Goal: Information Seeking & Learning: Learn about a topic

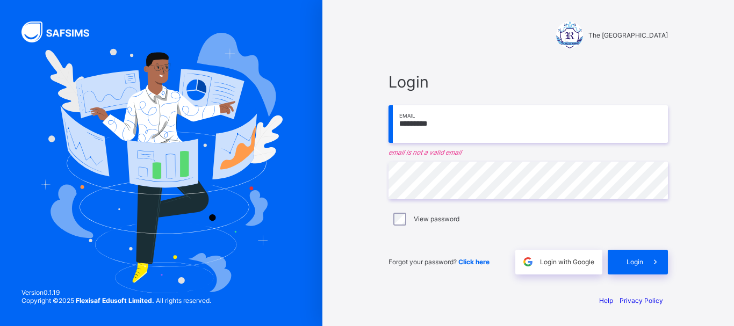
type input "**********"
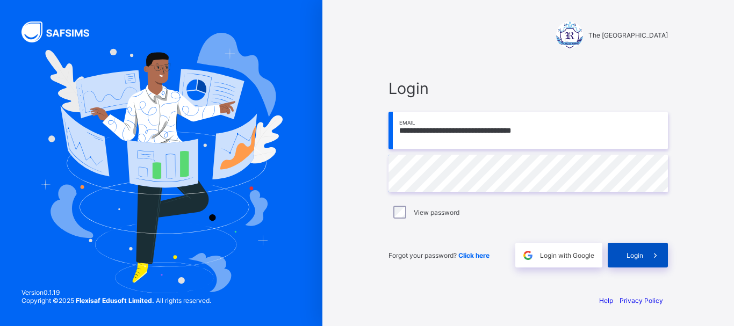
click at [627, 257] on span "Login" at bounding box center [634, 255] width 17 height 8
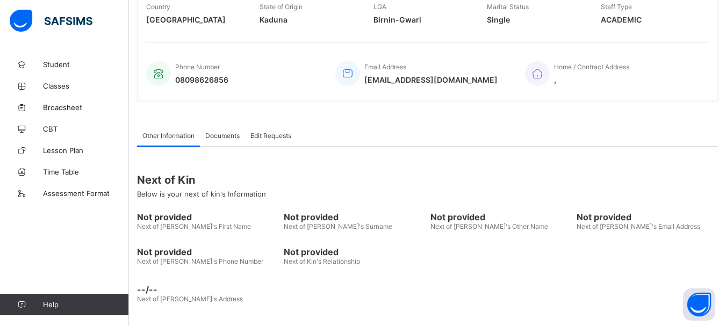
scroll to position [231, 0]
click at [65, 81] on link "Classes" at bounding box center [64, 85] width 129 height 21
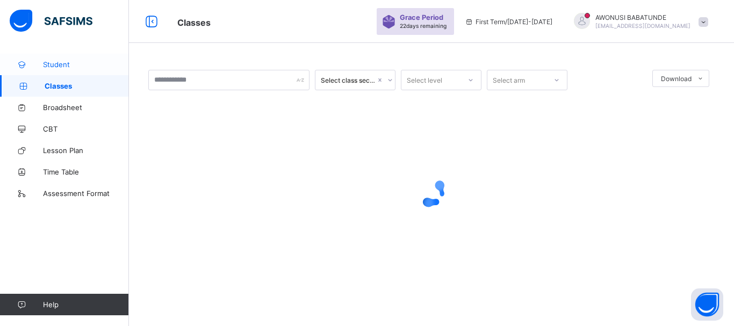
click at [65, 61] on span "Student" at bounding box center [86, 64] width 86 height 9
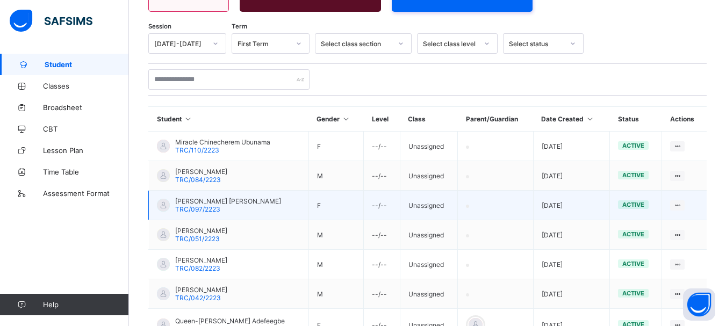
scroll to position [161, 0]
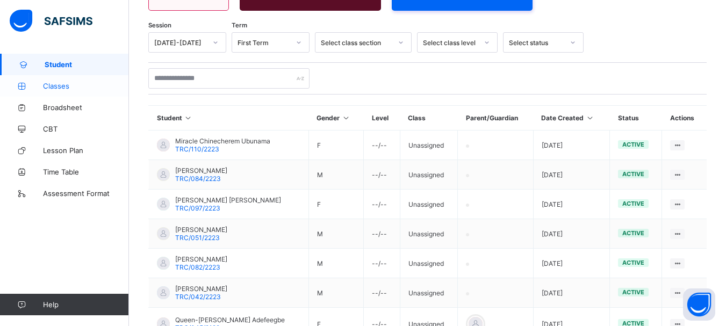
click at [71, 86] on span "Classes" at bounding box center [86, 86] width 86 height 9
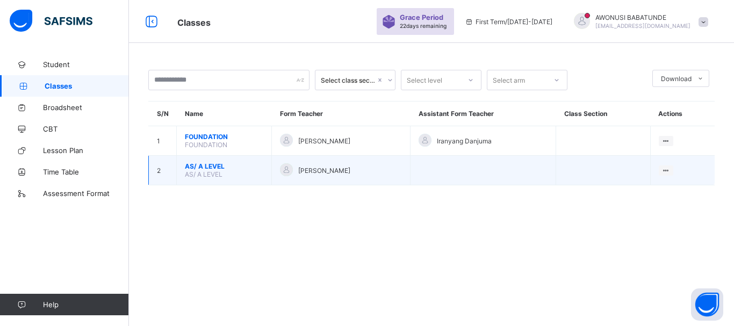
click at [343, 172] on span "[PERSON_NAME]" at bounding box center [324, 170] width 52 height 8
click at [192, 172] on span "AS/ A LEVEL" at bounding box center [204, 174] width 38 height 8
click at [195, 167] on span "AS/ A LEVEL" at bounding box center [224, 166] width 78 height 8
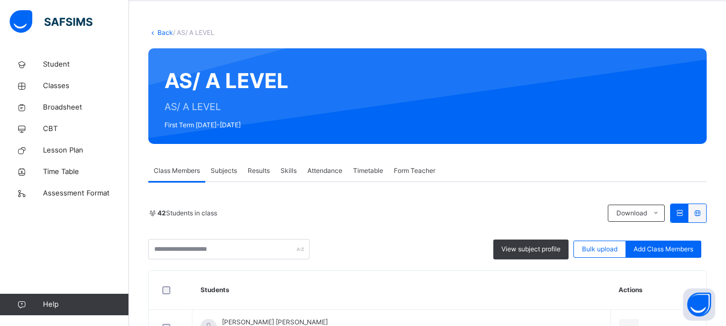
scroll to position [54, 0]
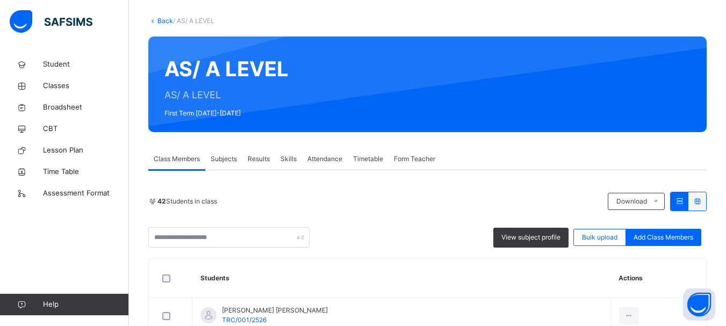
click at [229, 160] on span "Subjects" at bounding box center [224, 159] width 26 height 10
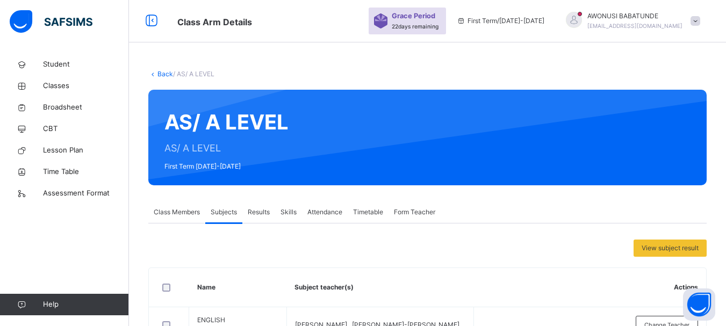
scroll to position [0, 0]
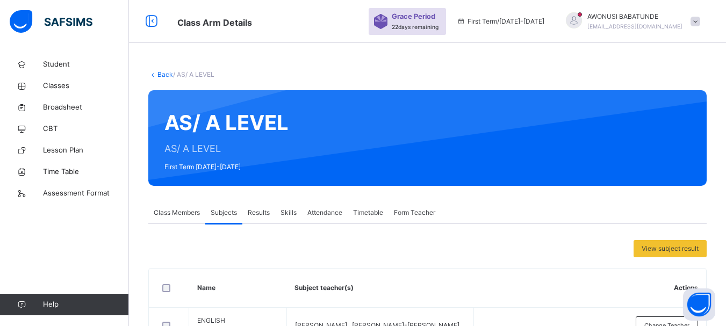
click at [185, 212] on span "Class Members" at bounding box center [177, 213] width 46 height 10
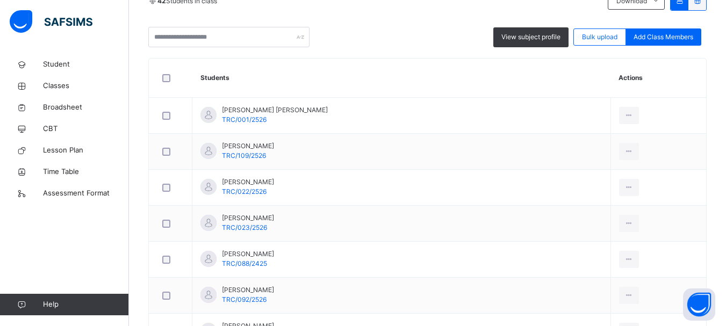
scroll to position [269, 0]
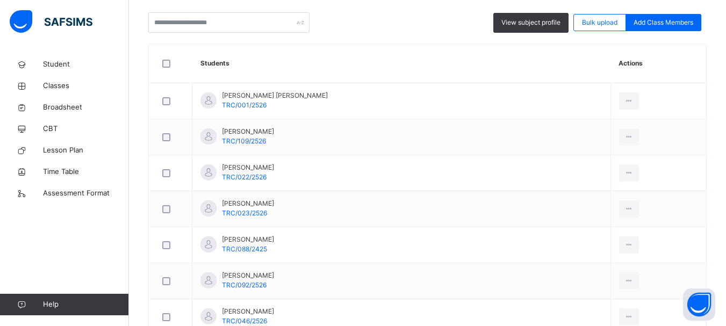
click at [367, 52] on th "Students" at bounding box center [401, 63] width 418 height 39
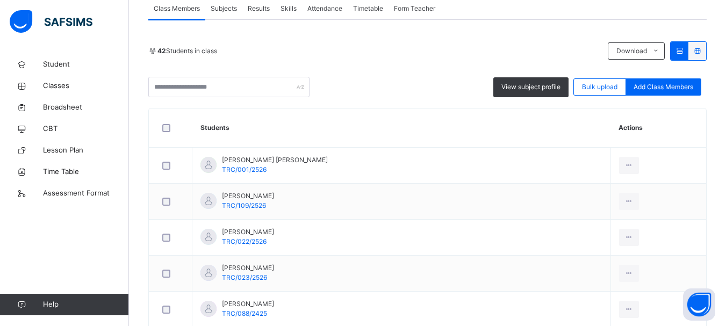
scroll to position [215, 0]
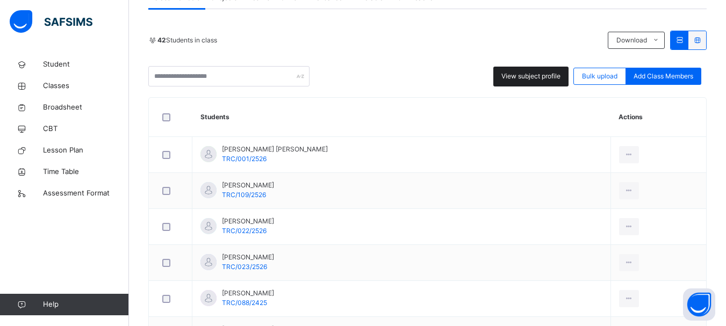
click at [547, 80] on span "View subject profile" at bounding box center [530, 76] width 59 height 10
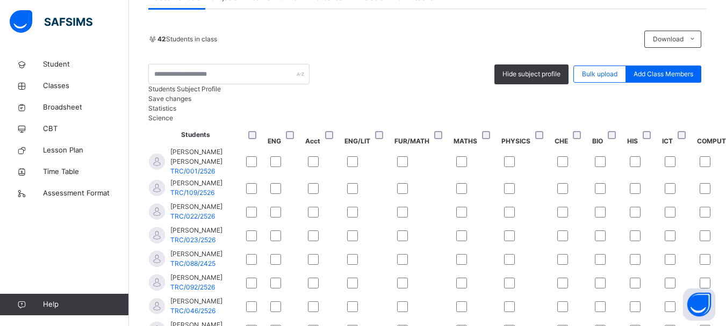
scroll to position [0, 0]
click at [153, 177] on td "[PERSON_NAME] [PERSON_NAME] TRC/001/2526" at bounding box center [195, 162] width 95 height 30
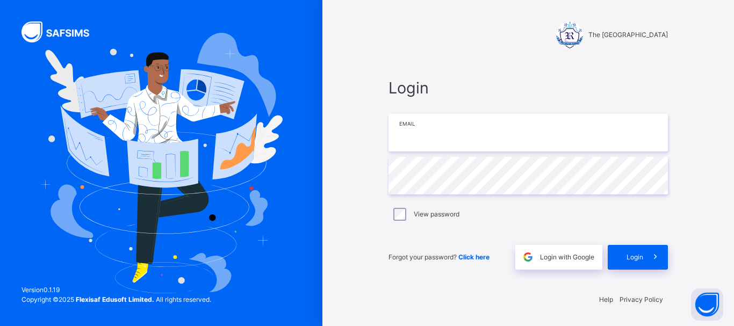
type input "**********"
drag, startPoint x: 481, startPoint y: 33, endPoint x: 464, endPoint y: 9, distance: 29.7
click at [482, 30] on div "The [GEOGRAPHIC_DATA]" at bounding box center [527, 34] width 279 height 27
